Goal: Transaction & Acquisition: Purchase product/service

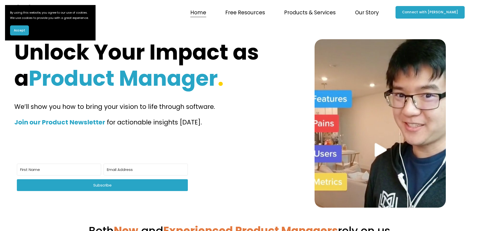
drag, startPoint x: 295, startPoint y: 90, endPoint x: 305, endPoint y: 69, distance: 23.0
click at [295, 90] on div "Unlock Your Impact as a Product Manager . We’ll show you how to bring your visi…" at bounding box center [239, 123] width 479 height 169
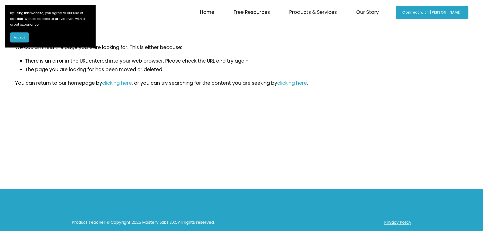
click at [22, 38] on span "Accept" at bounding box center [19, 37] width 11 height 5
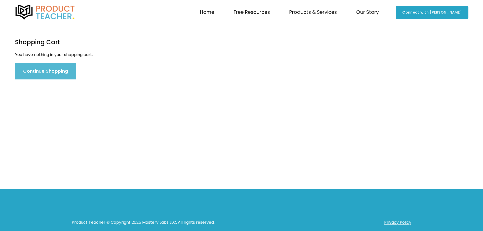
click at [44, 66] on link "Continue Shopping" at bounding box center [45, 71] width 61 height 16
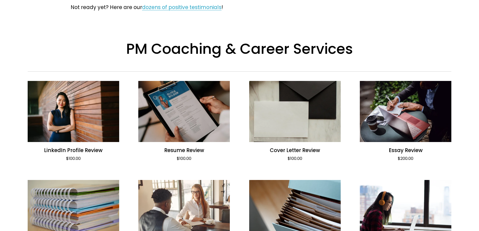
scroll to position [176, 0]
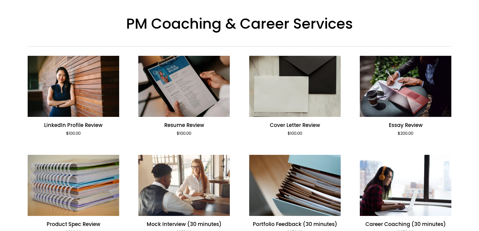
click at [195, 88] on link "Resume Review $100.00" at bounding box center [184, 96] width 92 height 80
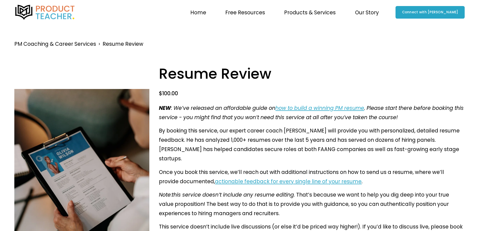
scroll to position [92, 0]
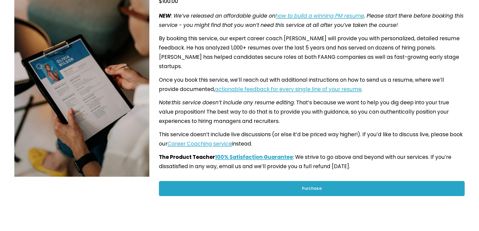
drag, startPoint x: 339, startPoint y: 165, endPoint x: 330, endPoint y: 165, distance: 9.3
click at [339, 185] on div "Purchase" at bounding box center [312, 188] width 291 height 6
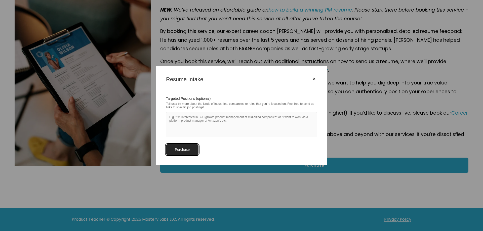
click at [187, 151] on input "Purchase" at bounding box center [182, 149] width 32 height 11
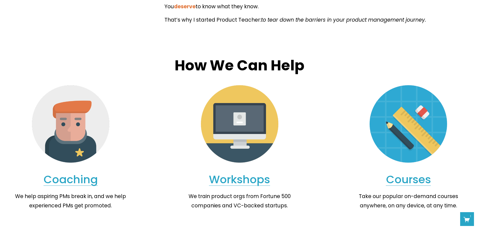
scroll to position [591, 0]
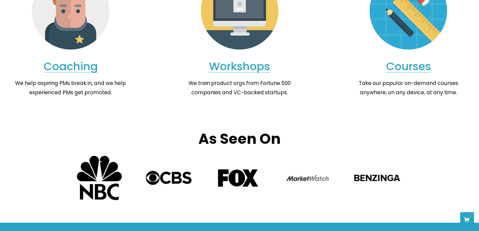
click at [387, 231] on link "Privacy Policy" at bounding box center [394, 234] width 27 height 7
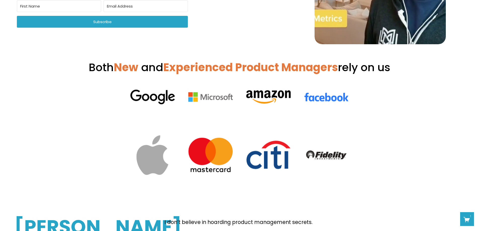
scroll to position [0, 0]
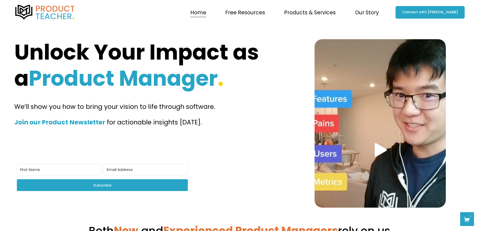
click at [206, 12] on link "Home" at bounding box center [198, 12] width 16 height 10
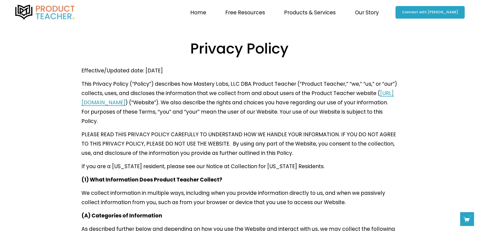
click at [175, 130] on p "PLEASE READ THIS PRIVACY POLICY CAREFULLY TO UNDERSTAND HOW WE HANDLE YOUR INFO…" at bounding box center [240, 144] width 316 height 28
click at [218, 104] on p "This Privacy Policy (“Policy”) describes how Mastery Labs, LLC DBA Product Teac…" at bounding box center [240, 102] width 316 height 47
drag, startPoint x: 229, startPoint y: 76, endPoint x: 187, endPoint y: 80, distance: 42.7
click at [187, 80] on p "This Privacy Policy (“Policy”) describes how Mastery Labs, LLC DBA Product Teac…" at bounding box center [240, 102] width 316 height 47
copy p "Mastery Labs, LLC"
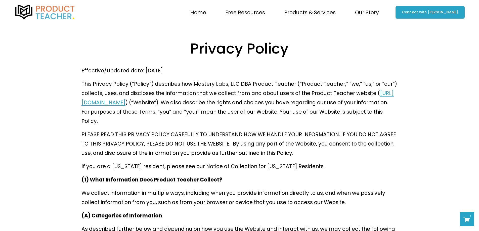
click at [231, 116] on p "This Privacy Policy (“Policy”) describes how Mastery Labs, LLC DBA Product Teac…" at bounding box center [240, 102] width 316 height 47
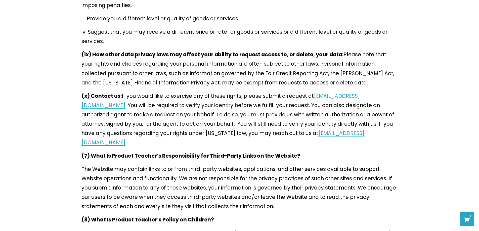
scroll to position [2370, 0]
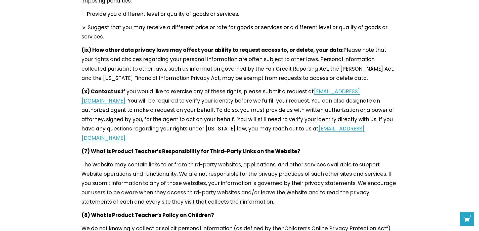
drag, startPoint x: 116, startPoint y: 146, endPoint x: 81, endPoint y: 132, distance: 37.1
copy div "22 Decente Irvine, CA 92614"
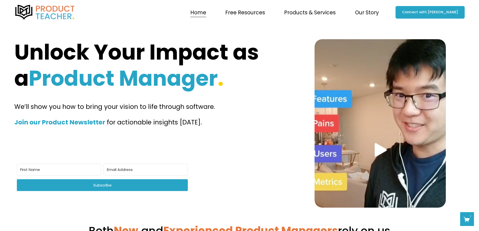
scroll to position [75, 0]
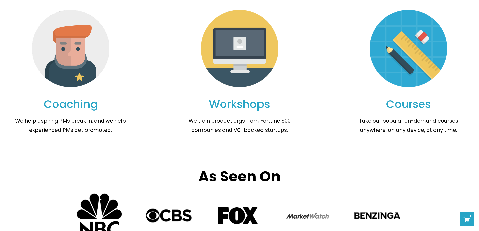
scroll to position [591, 0]
